Goal: Check status: Check status

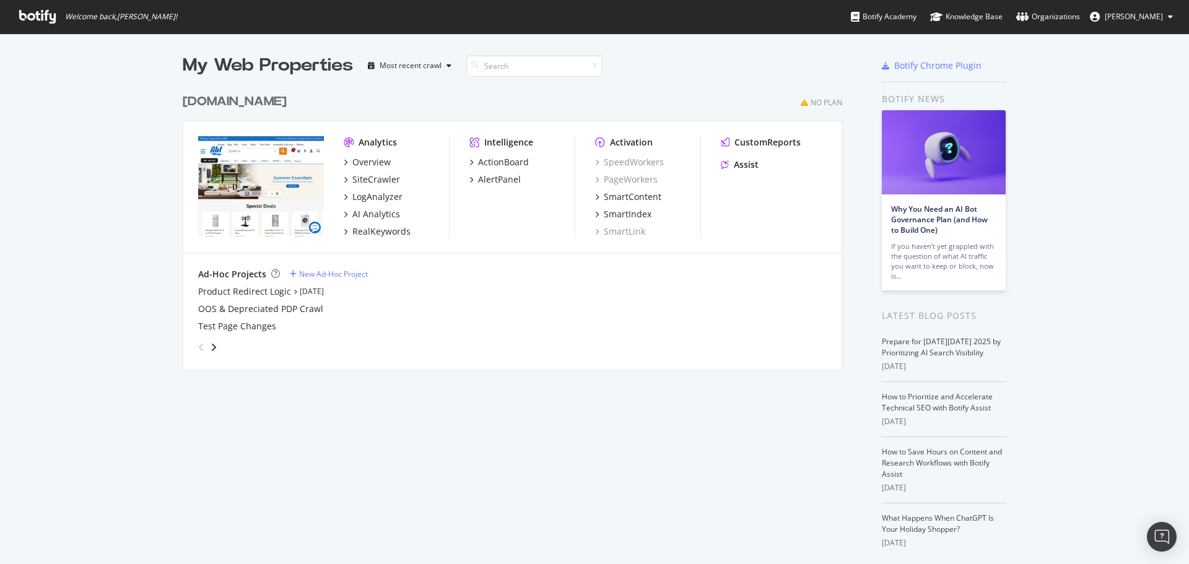
scroll to position [282, 660]
click at [204, 154] on img "grid" at bounding box center [261, 186] width 126 height 100
click at [199, 103] on div "[DOMAIN_NAME]" at bounding box center [235, 102] width 104 height 18
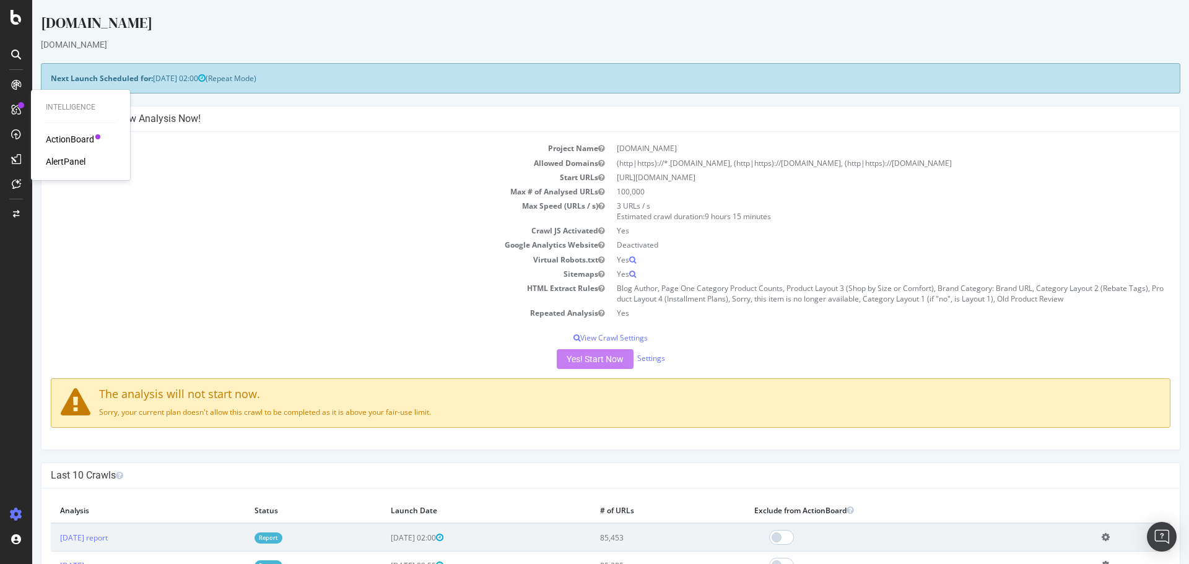
click at [13, 113] on icon at bounding box center [16, 110] width 10 height 10
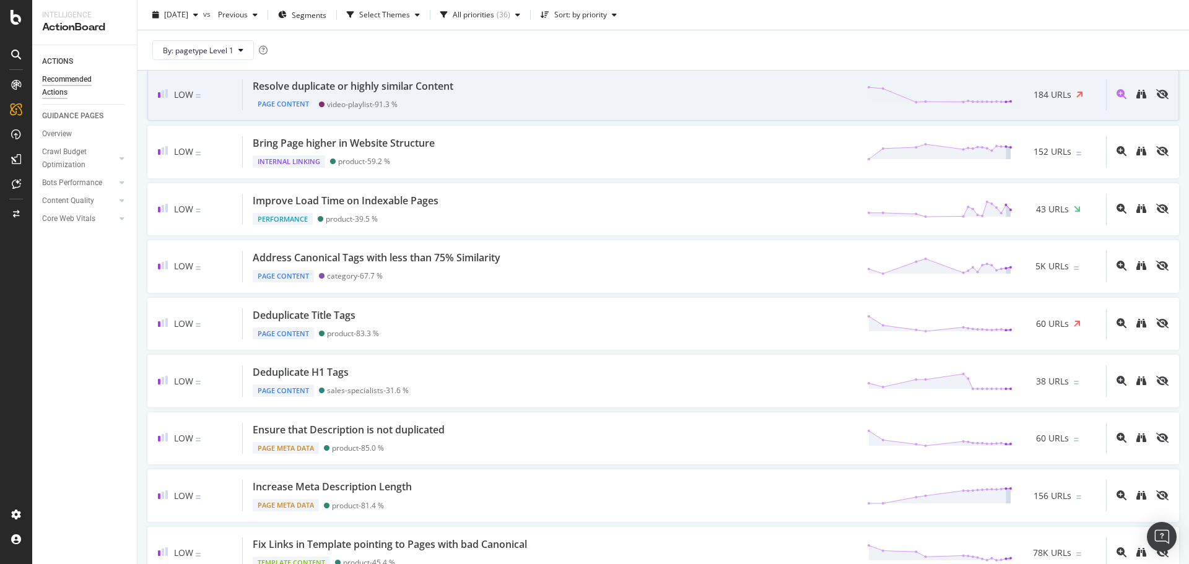
scroll to position [681, 0]
